Goal: Find specific page/section: Find specific page/section

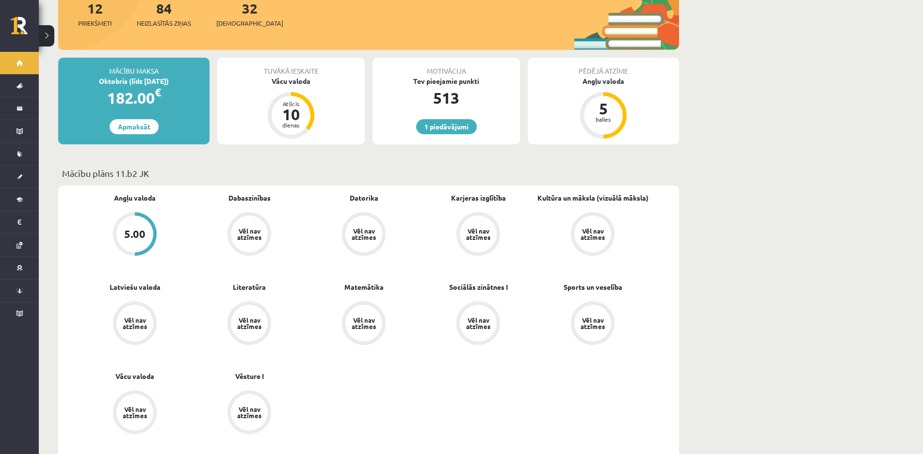
scroll to position [48, 0]
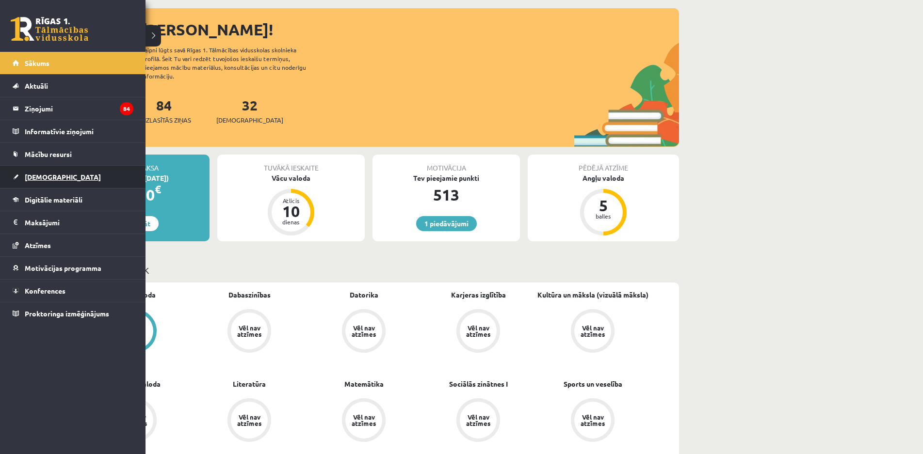
click at [55, 178] on link "[DEMOGRAPHIC_DATA]" at bounding box center [73, 177] width 121 height 22
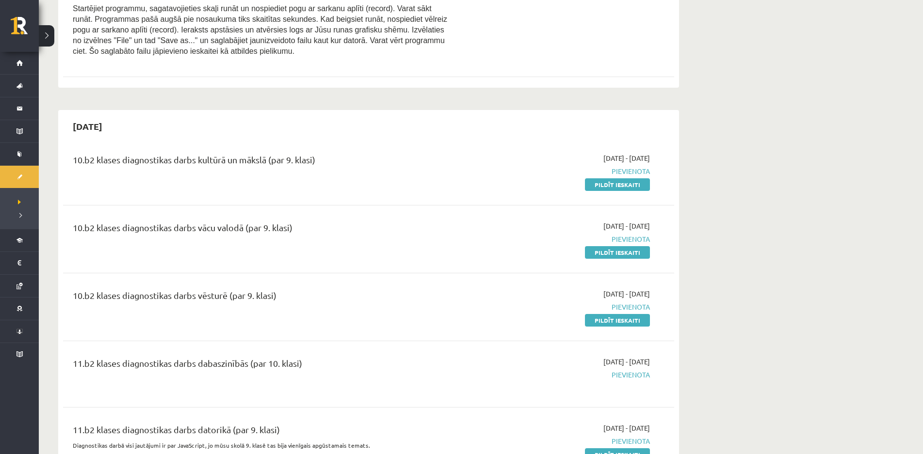
scroll to position [1358, 0]
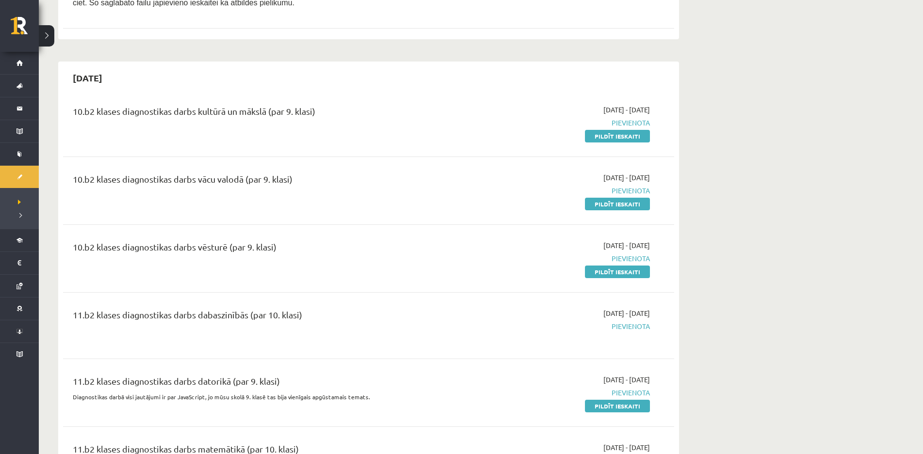
click at [442, 254] on span "Pievienota" at bounding box center [558, 259] width 183 height 10
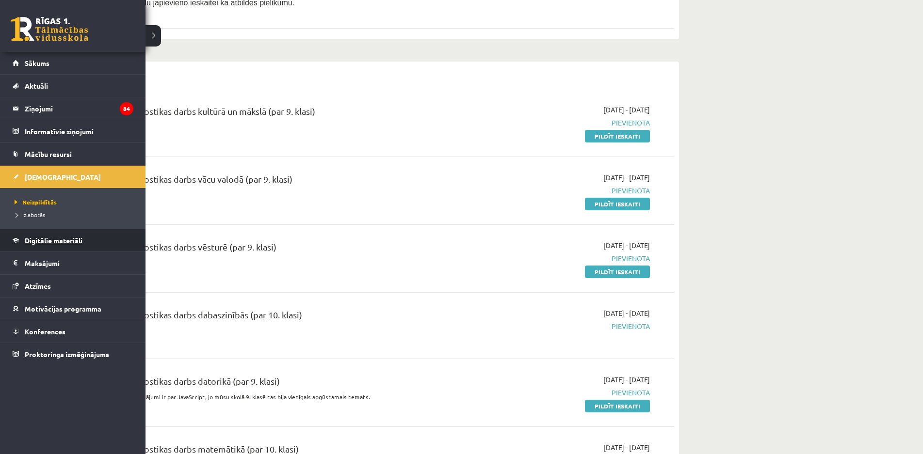
click at [33, 235] on link "Digitālie materiāli" at bounding box center [73, 240] width 121 height 22
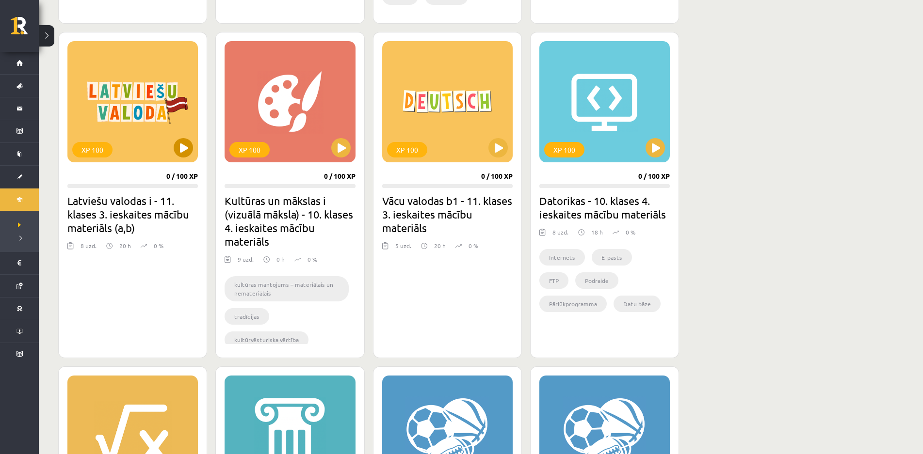
scroll to position [727, 0]
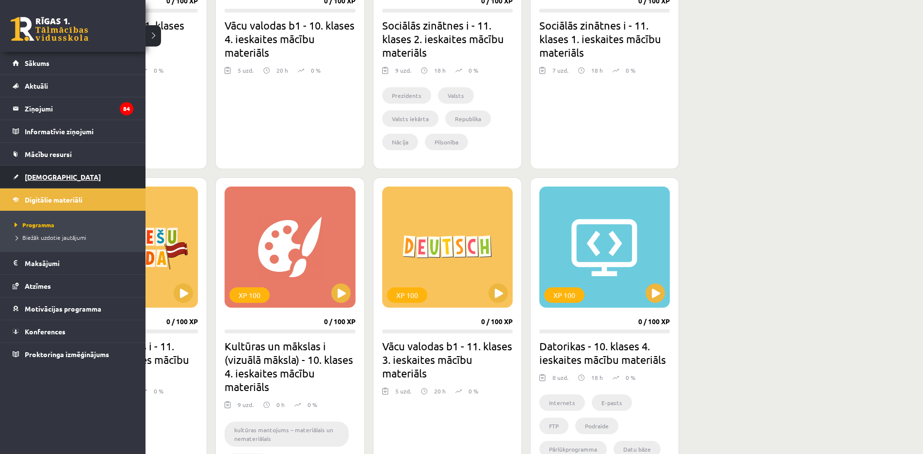
click at [58, 177] on link "[DEMOGRAPHIC_DATA]" at bounding box center [73, 177] width 121 height 22
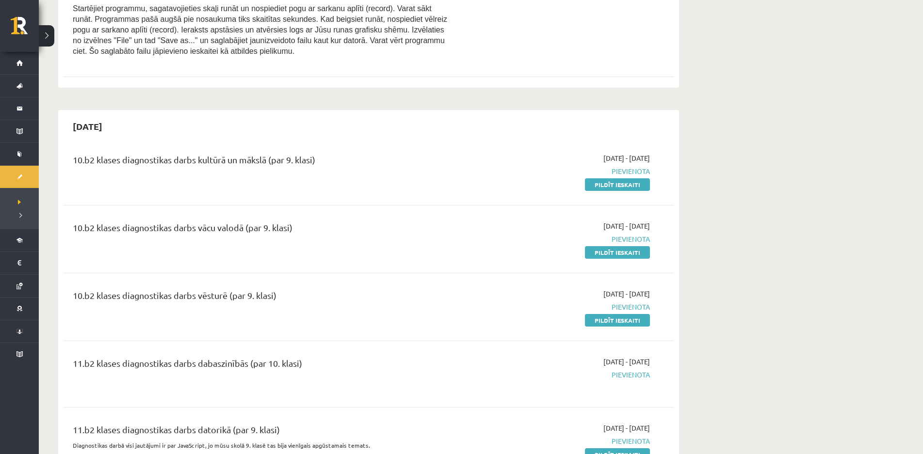
scroll to position [1358, 0]
